Goal: Task Accomplishment & Management: Manage account settings

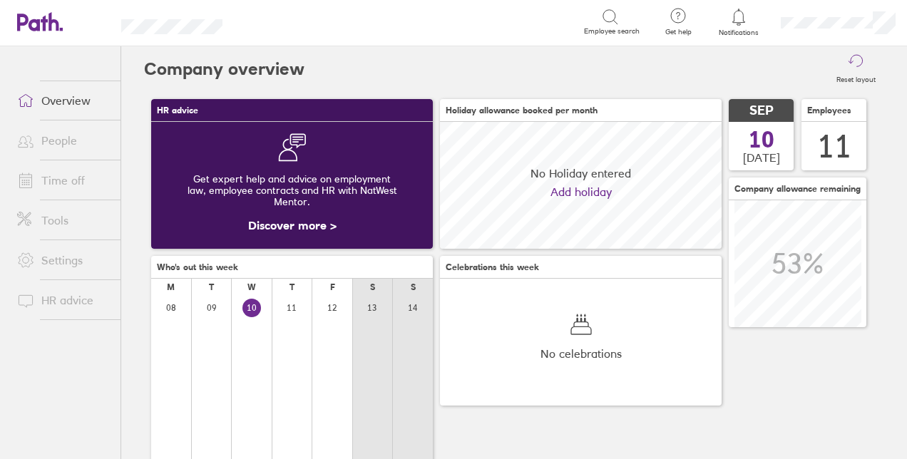
scroll to position [127, 281]
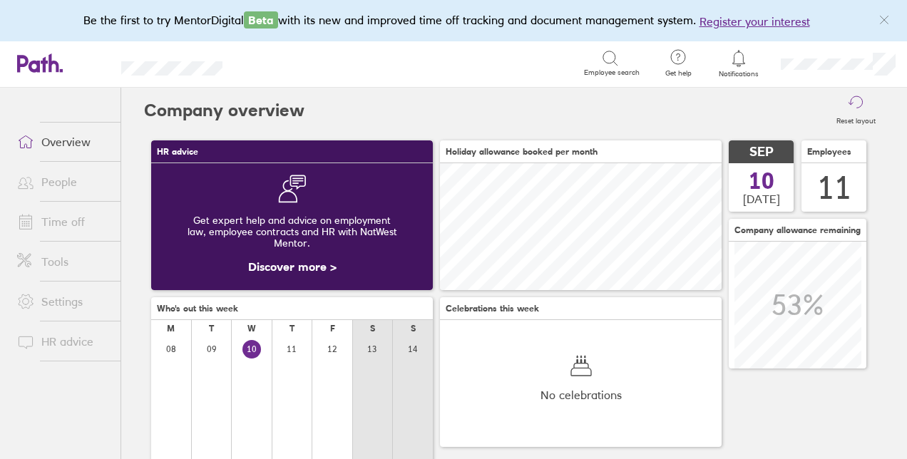
click at [743, 67] on div at bounding box center [739, 59] width 46 height 20
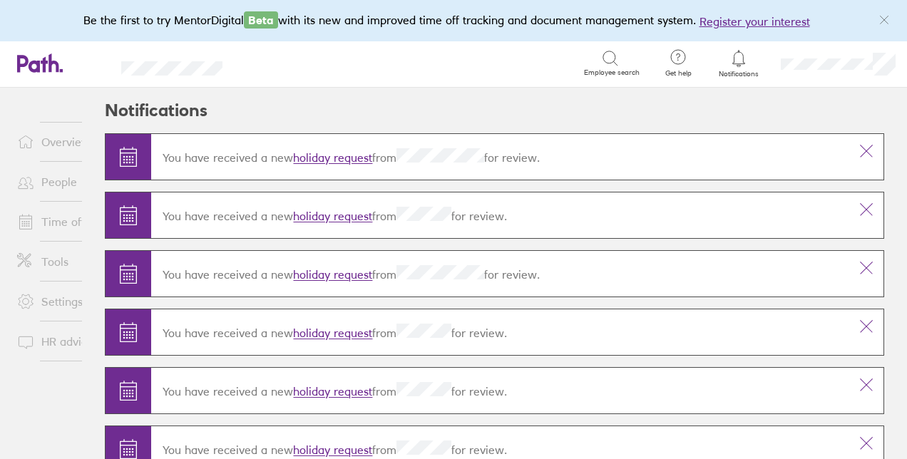
click at [335, 158] on link "holiday request" at bounding box center [332, 158] width 79 height 14
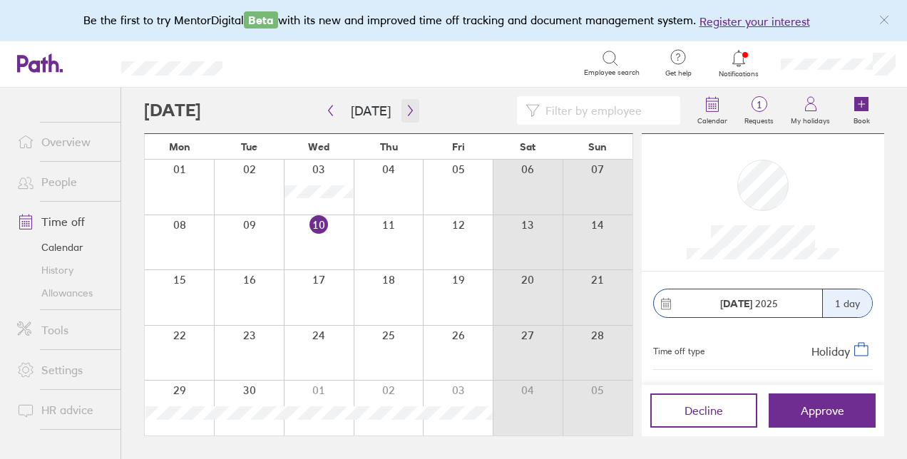
click at [410, 108] on icon "button" at bounding box center [410, 110] width 11 height 11
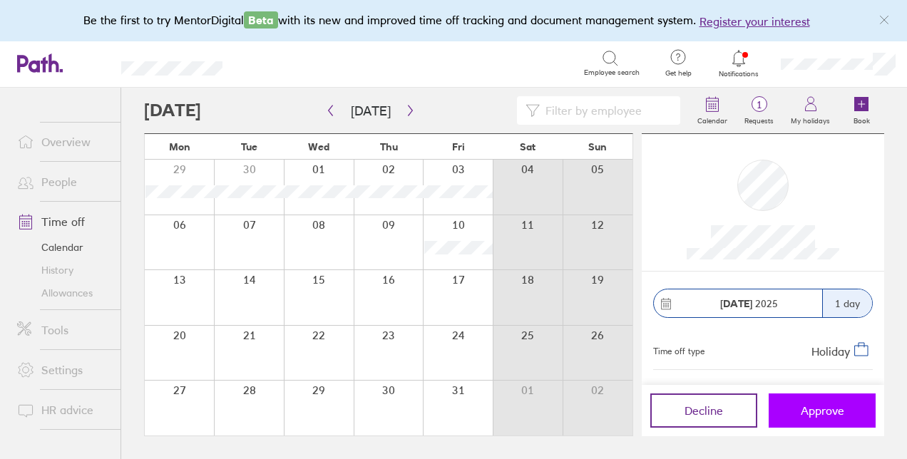
click at [815, 407] on span "Approve" at bounding box center [823, 411] width 44 height 13
